Goal: Information Seeking & Learning: Learn about a topic

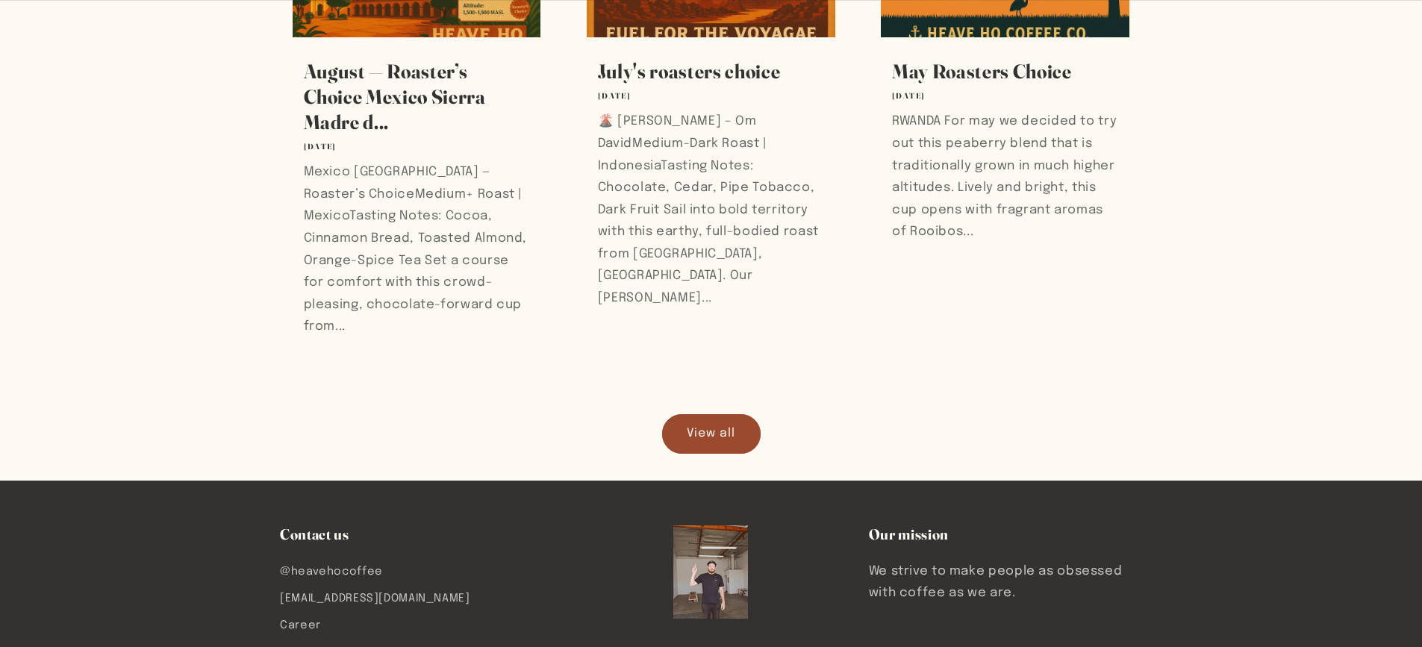
scroll to position [1344, 0]
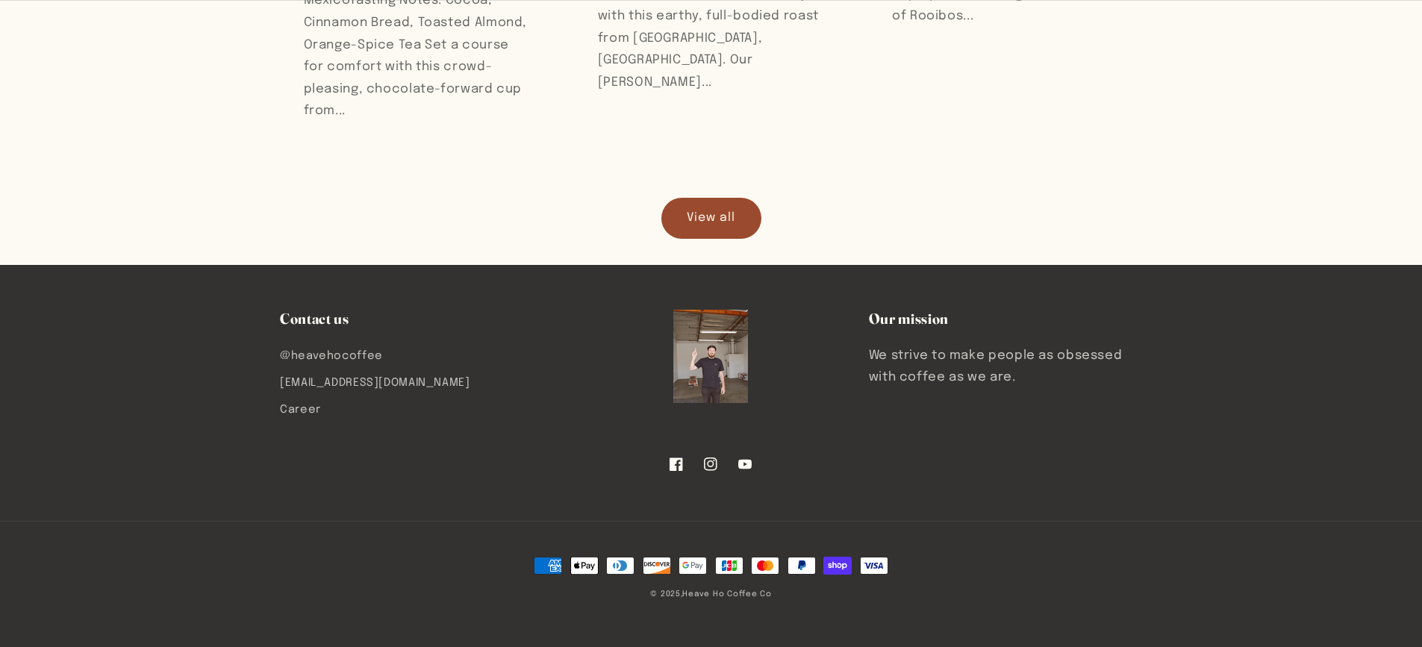
click at [711, 228] on link "View all" at bounding box center [711, 219] width 99 height 40
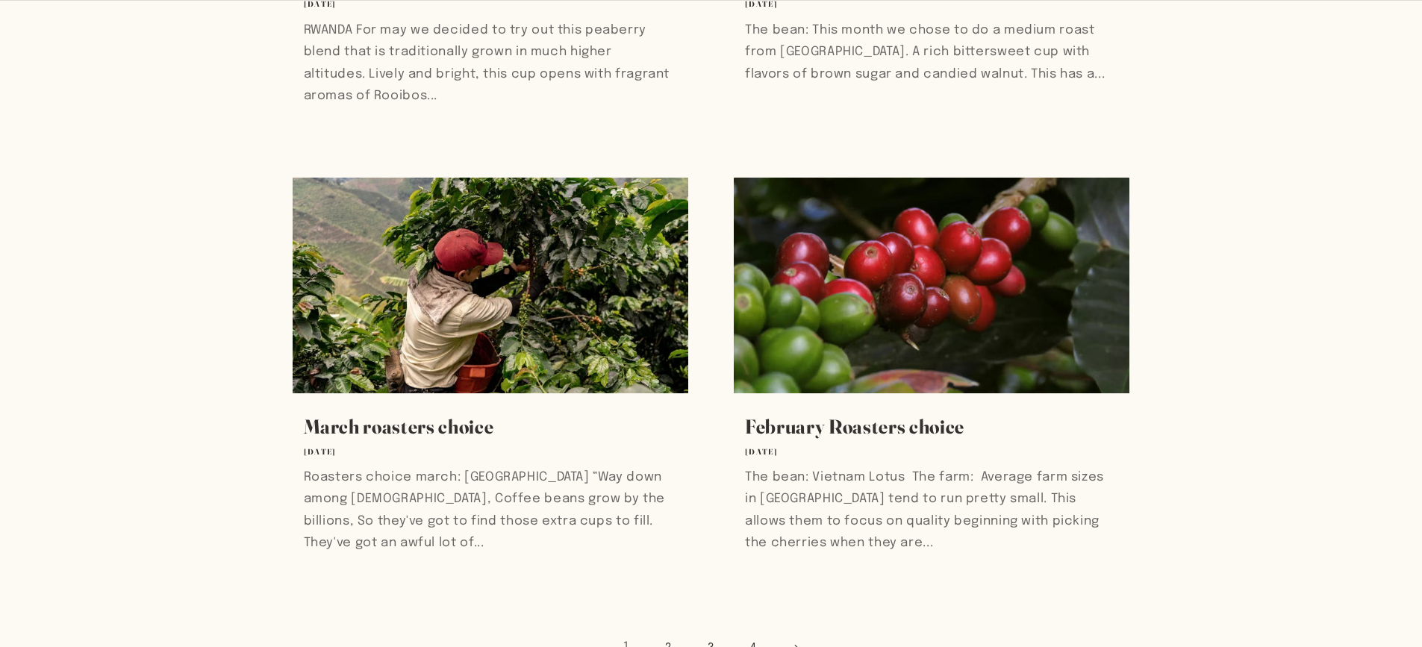
scroll to position [1194, 0]
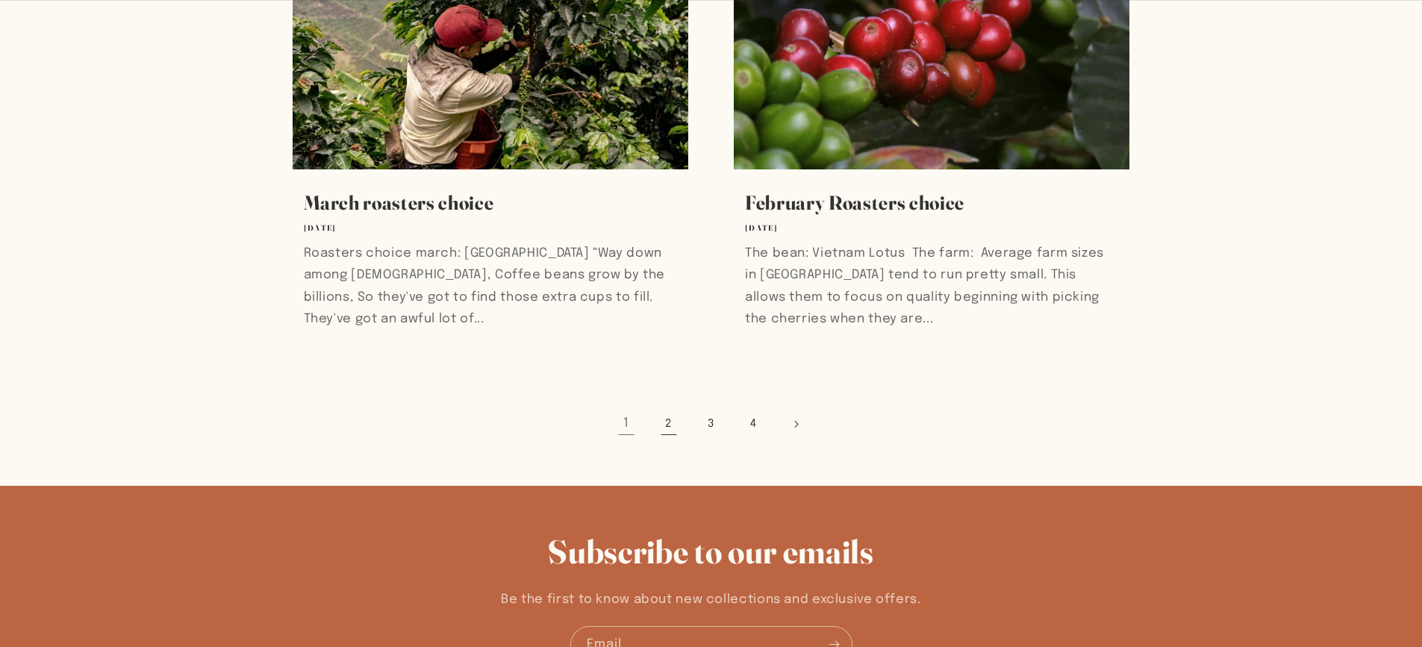
click at [669, 419] on link "2" at bounding box center [669, 424] width 34 height 34
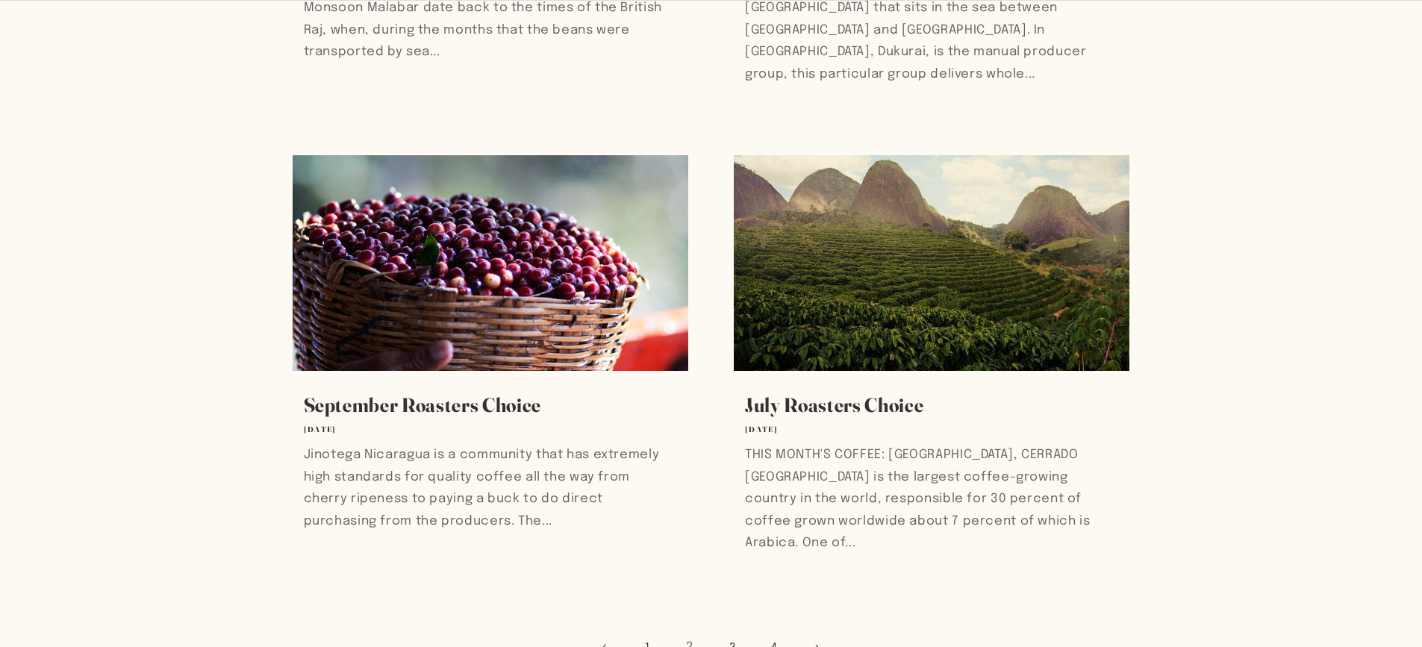
scroll to position [1269, 0]
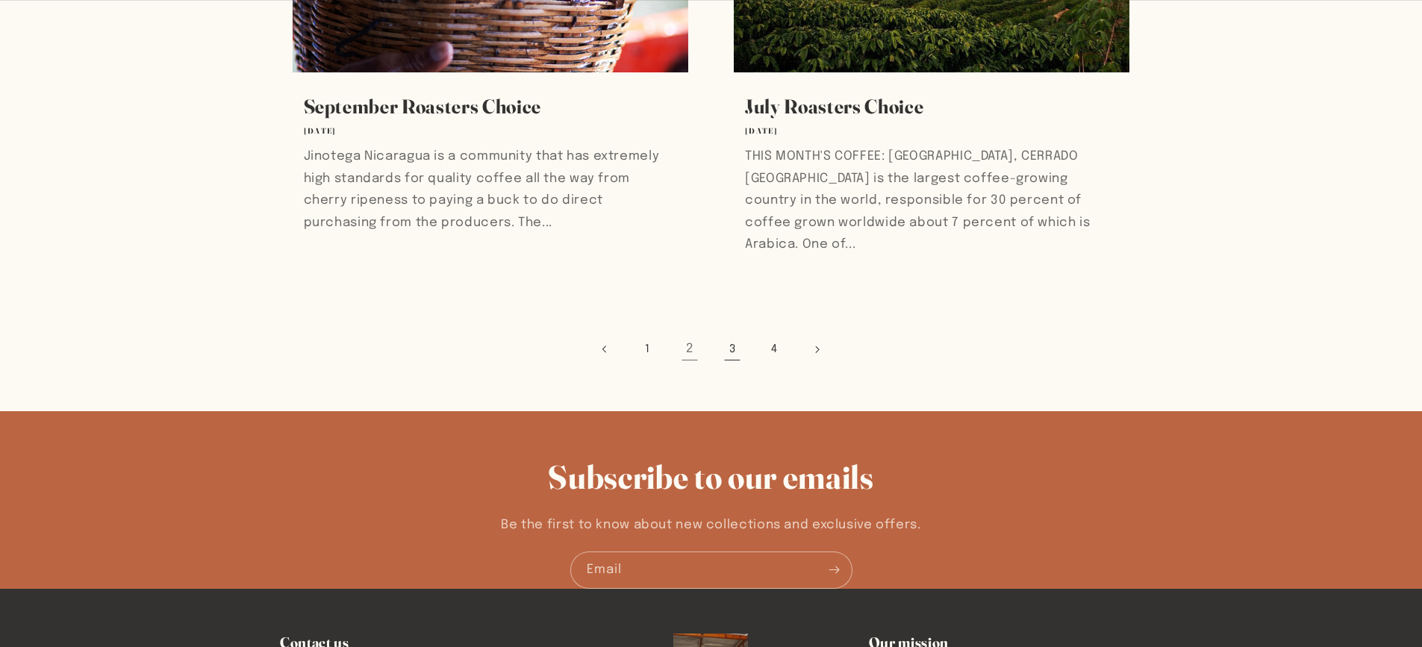
click at [732, 332] on link "3" at bounding box center [732, 349] width 34 height 34
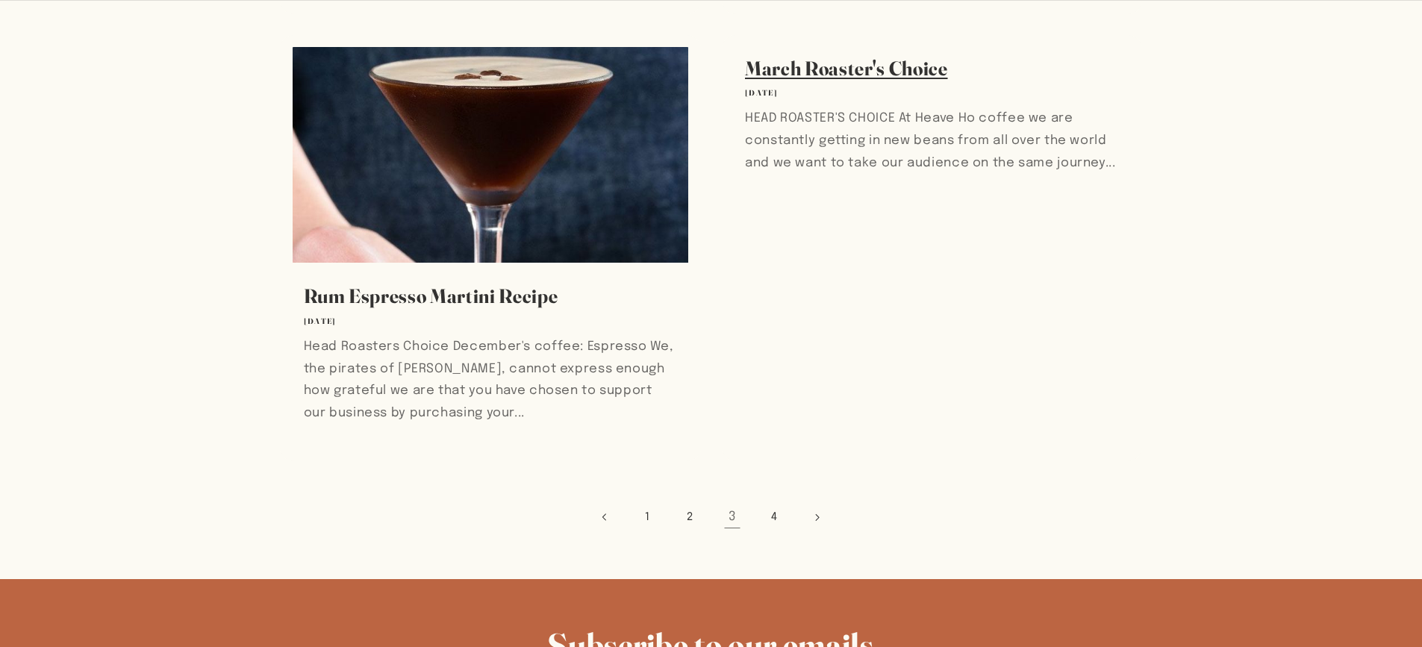
scroll to position [1269, 0]
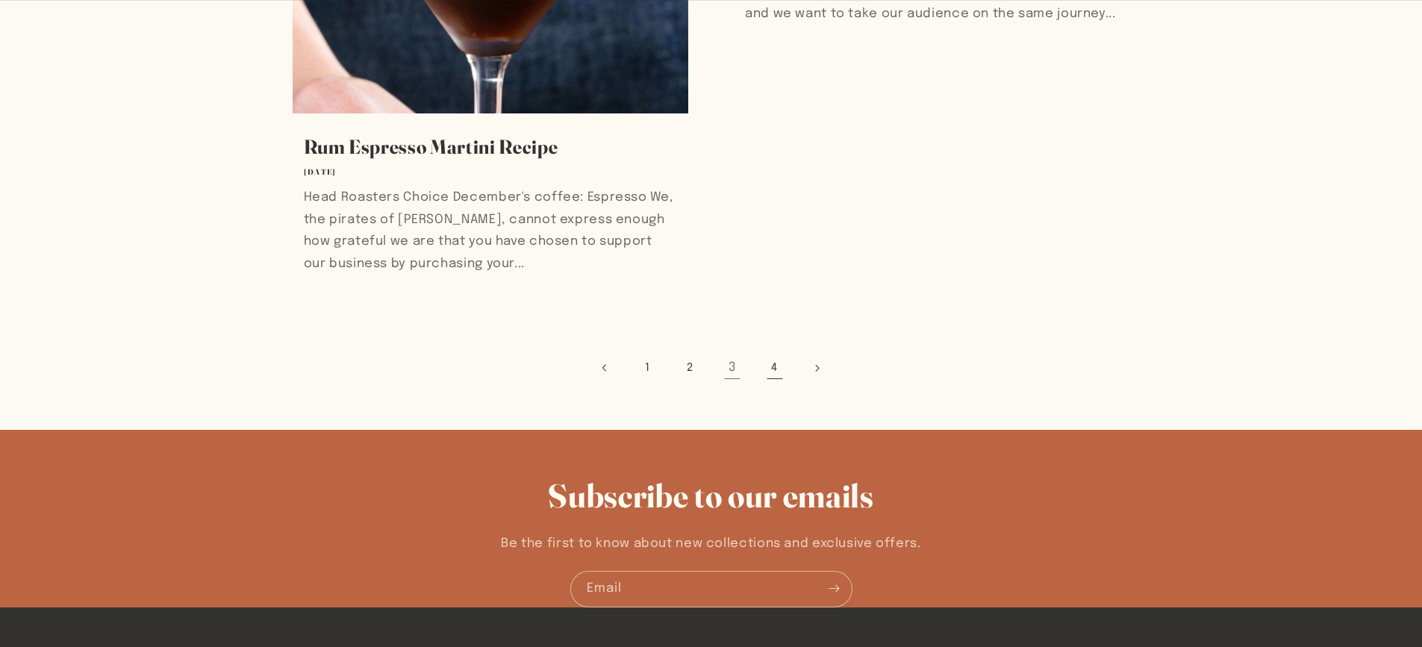
click at [768, 351] on link "4" at bounding box center [774, 368] width 34 height 34
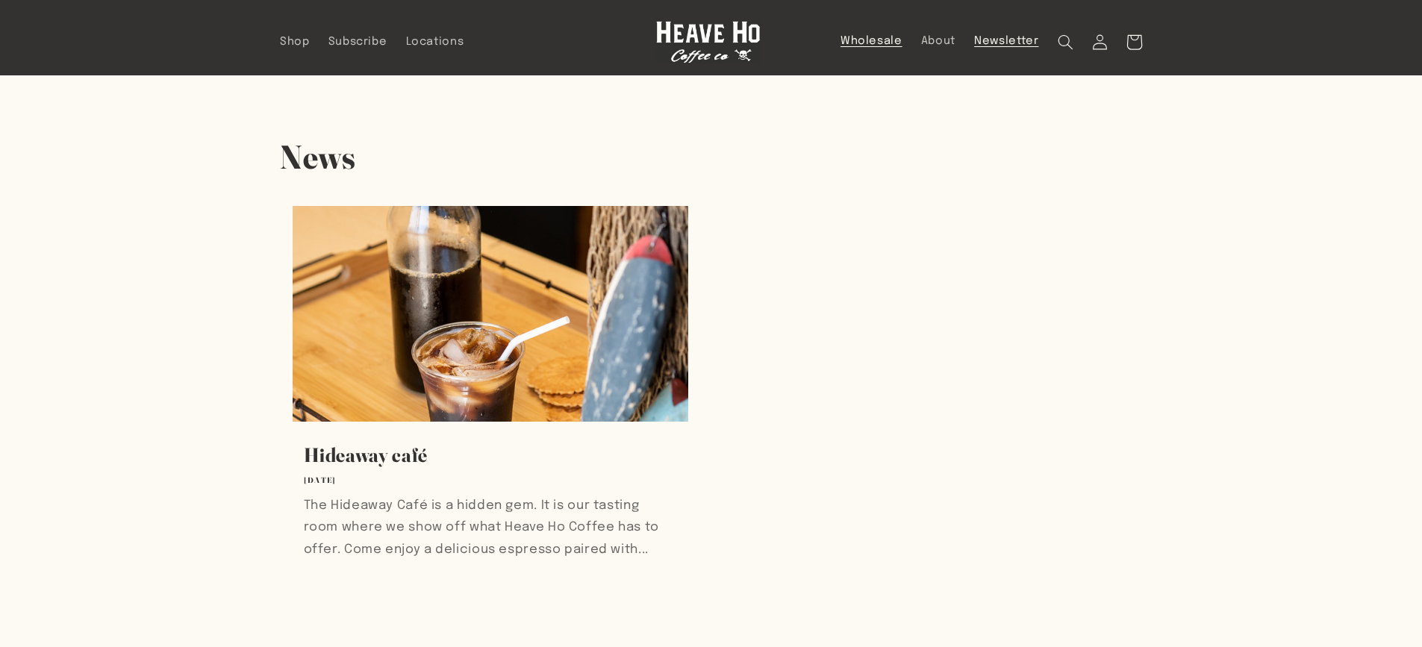
click at [878, 43] on span "Wholesale" at bounding box center [871, 41] width 62 height 14
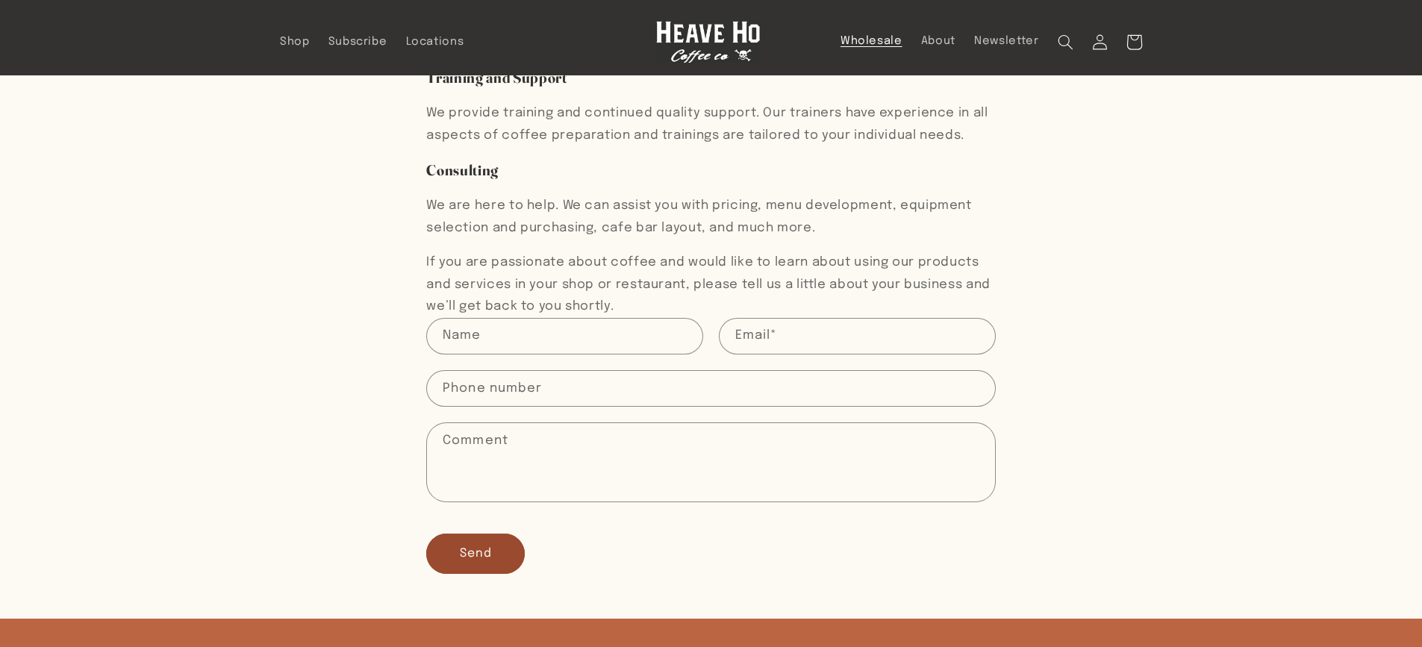
scroll to position [224, 0]
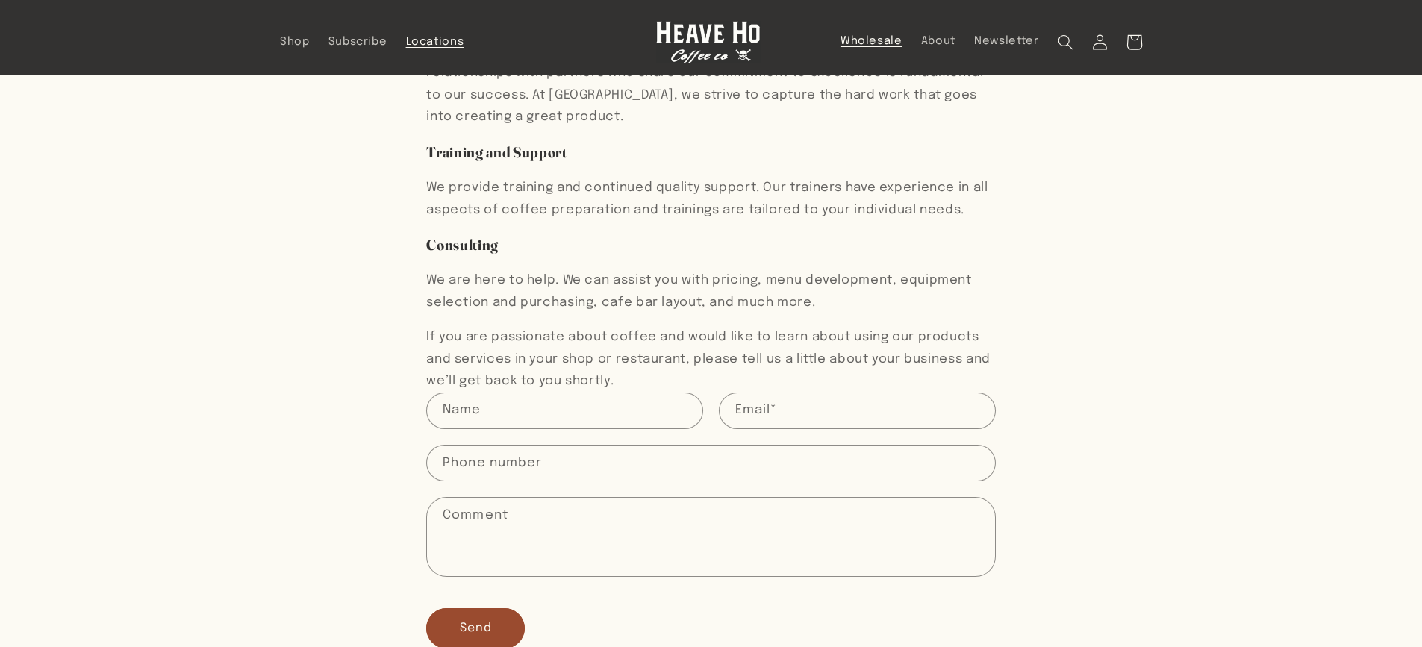
click at [414, 43] on span "Locations" at bounding box center [435, 42] width 58 height 14
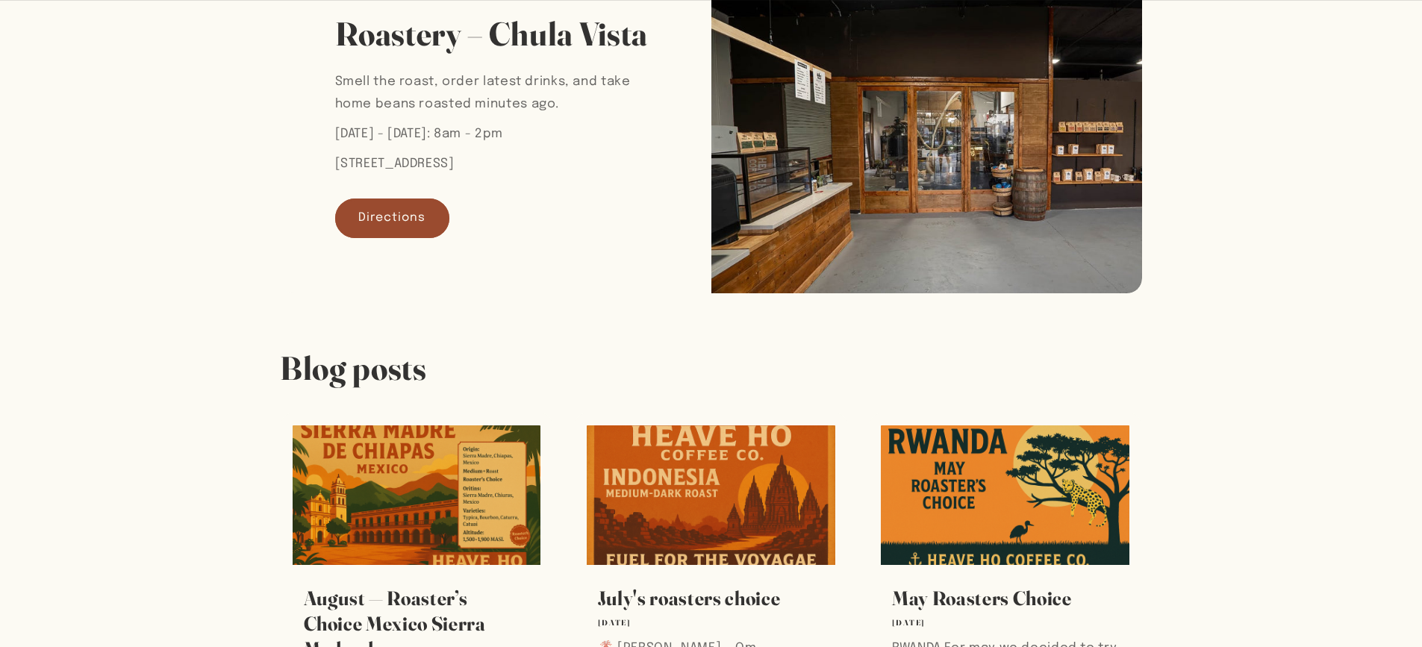
scroll to position [970, 0]
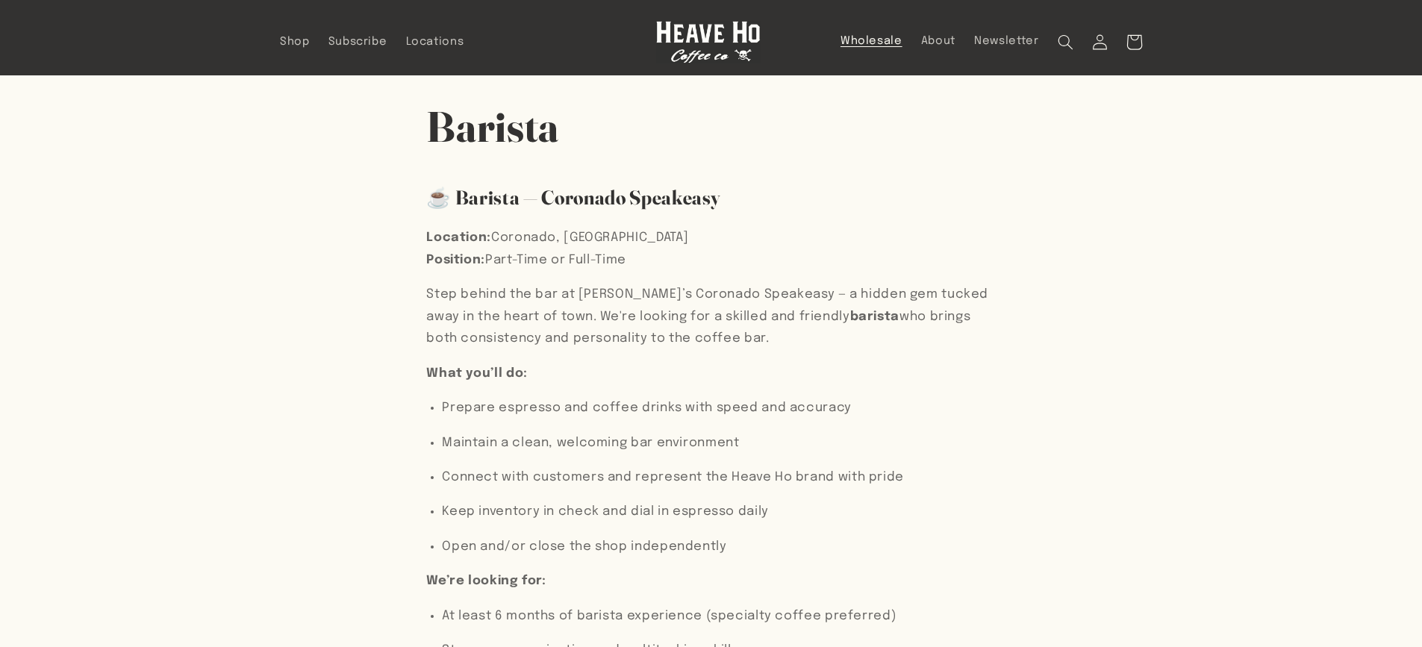
click at [857, 38] on span "Wholesale" at bounding box center [871, 41] width 62 height 14
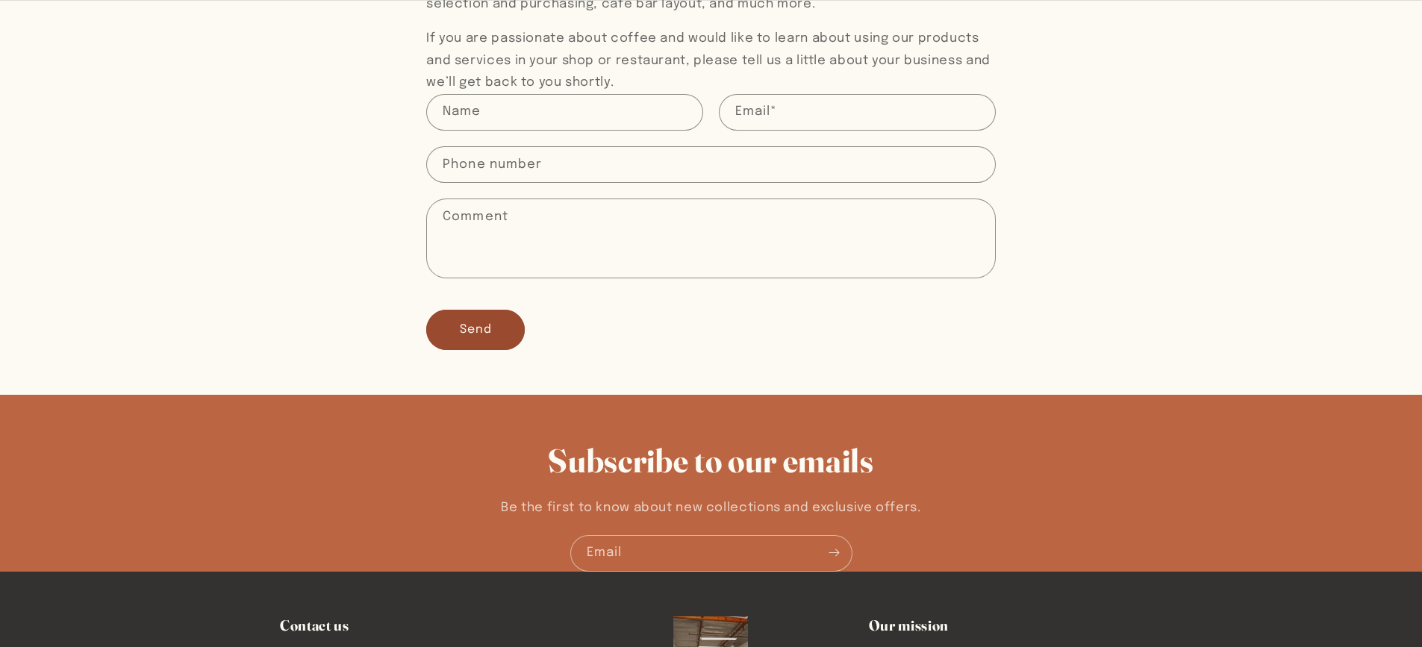
scroll to position [597, 0]
